Goal: Information Seeking & Learning: Find specific fact

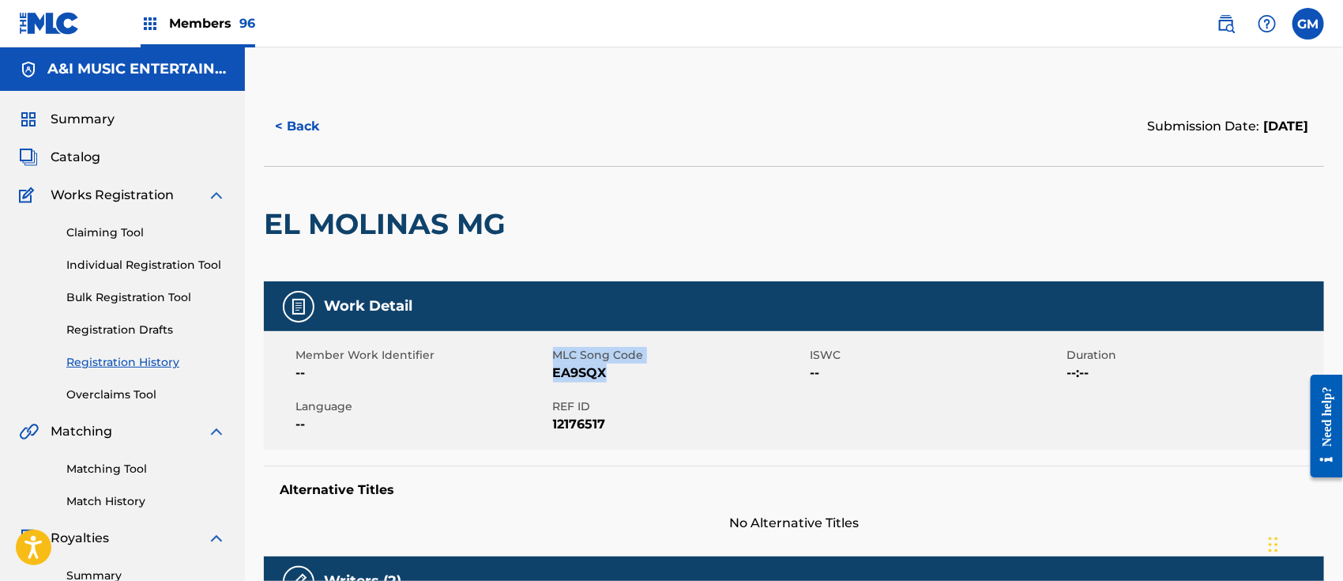
click at [1224, 28] on img at bounding box center [1226, 23] width 19 height 19
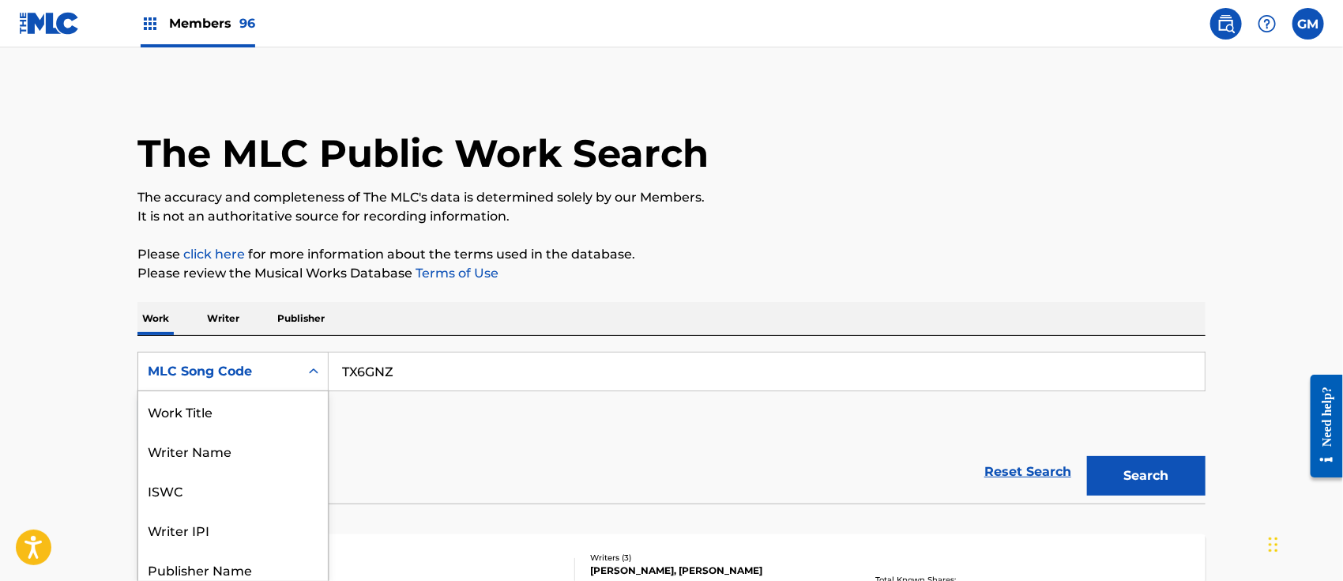
click at [318, 370] on div "8 results available. Use Up and Down to choose options, press Enter to select t…" at bounding box center [233, 372] width 191 height 40
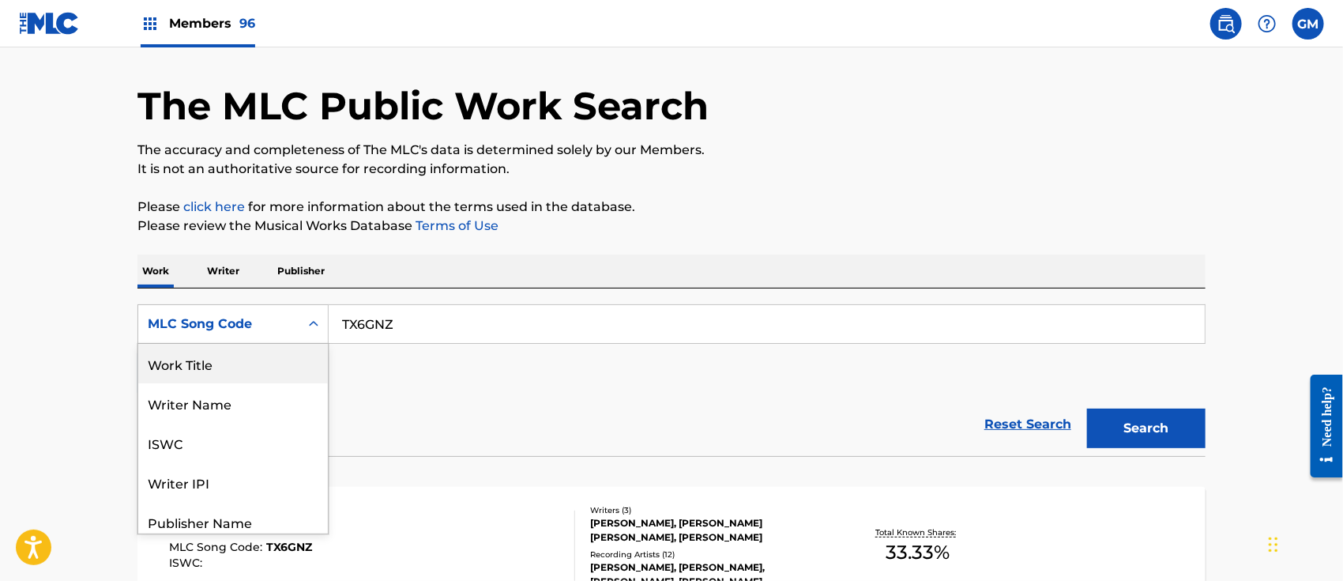
click at [194, 360] on div "Work Title" at bounding box center [233, 364] width 190 height 40
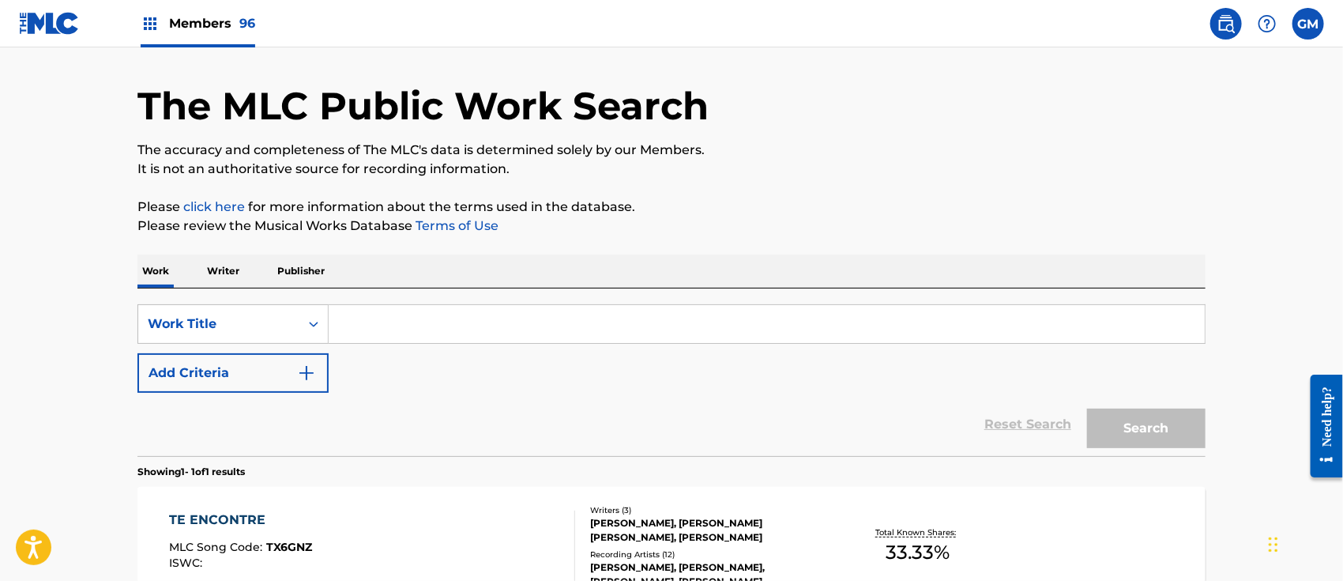
click at [439, 316] on input "Search Form" at bounding box center [767, 324] width 876 height 38
paste input "Y LA LOCA ERA YO"
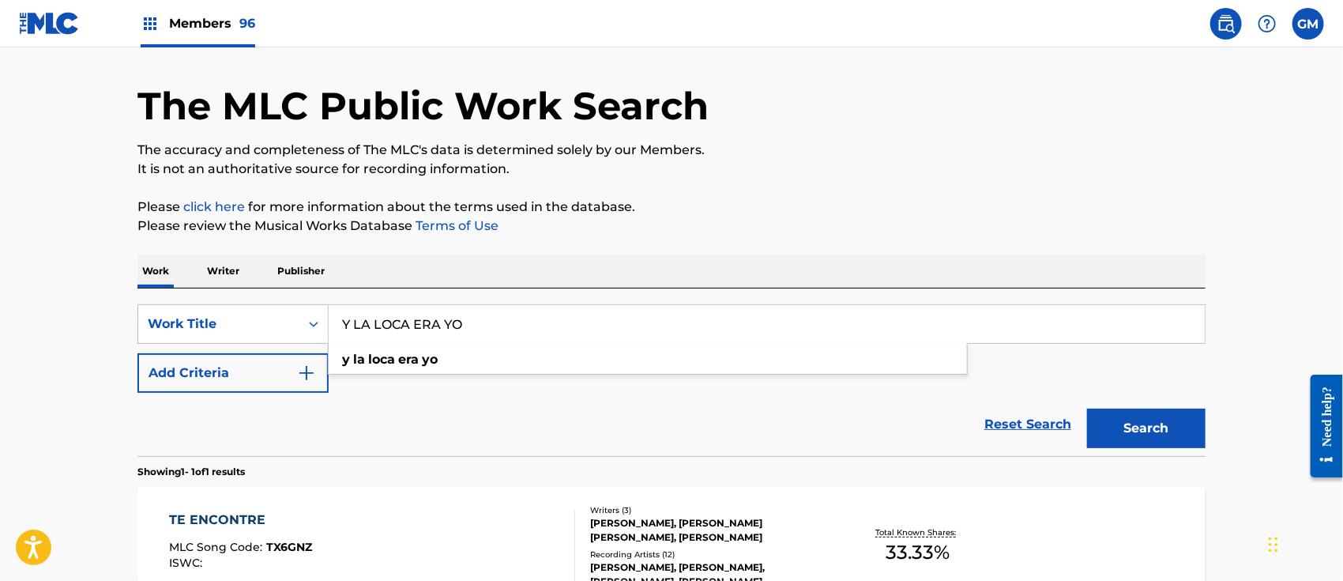
type input "Y LA LOCA ERA YO"
click at [1137, 417] on button "Search" at bounding box center [1146, 429] width 119 height 40
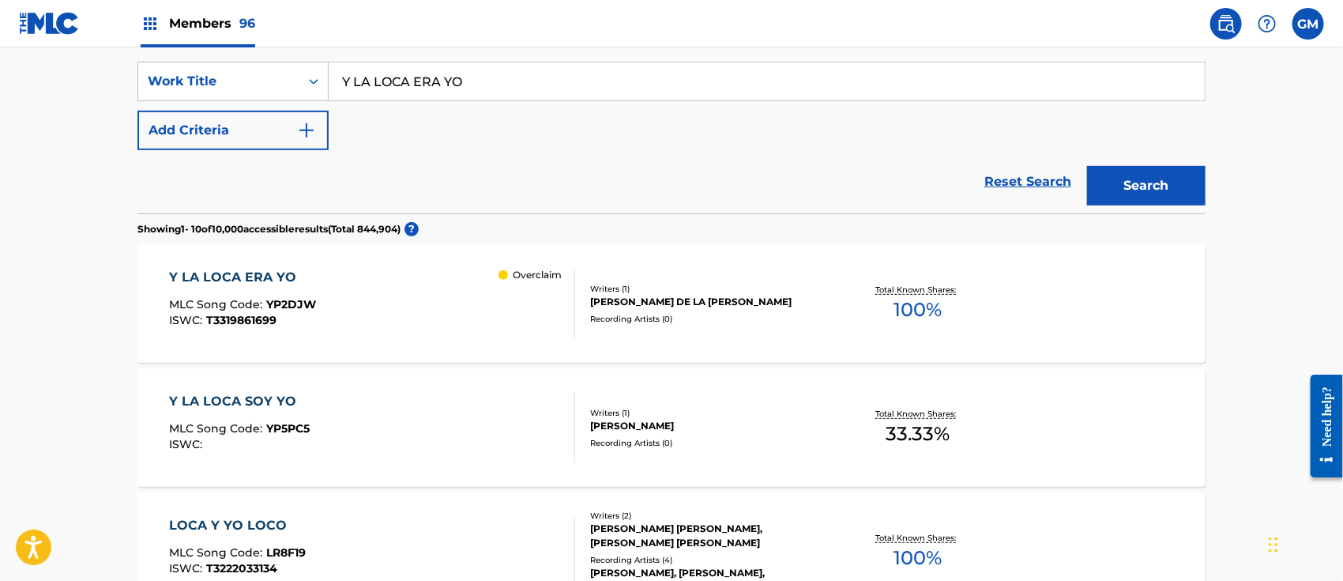
scroll to position [293, 0]
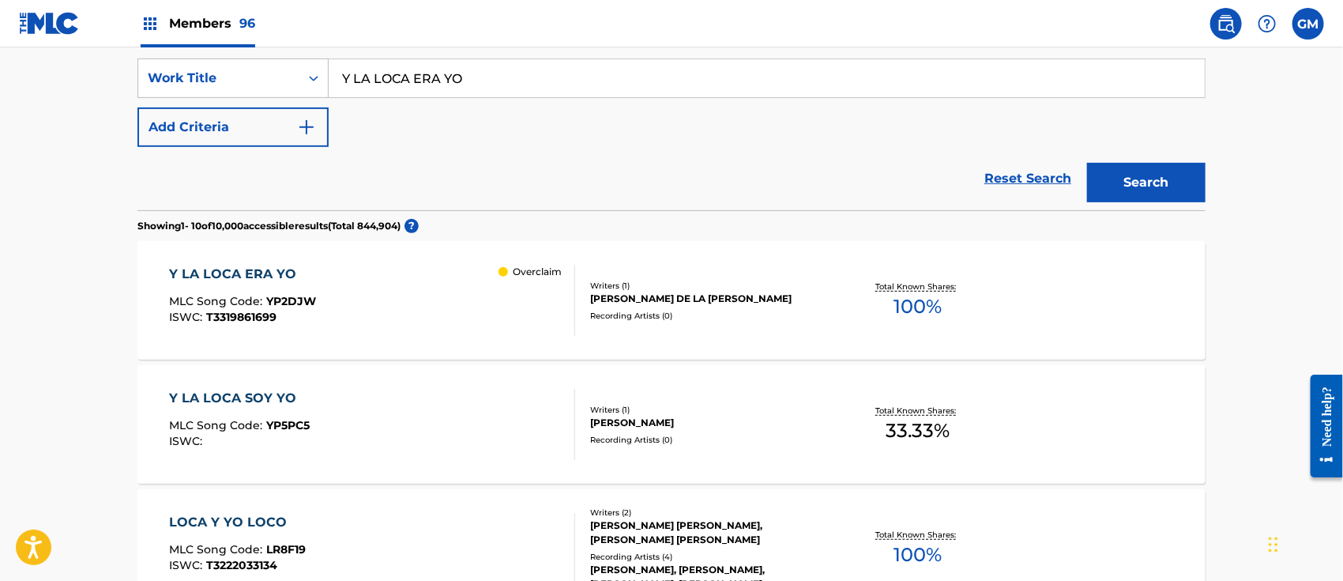
click at [360, 294] on div "Y LA LOCA ERA YO MLC Song Code : YP2DJW ISWC : T3319861699 Overclaim" at bounding box center [373, 300] width 406 height 71
